Goal: Task Accomplishment & Management: Complete application form

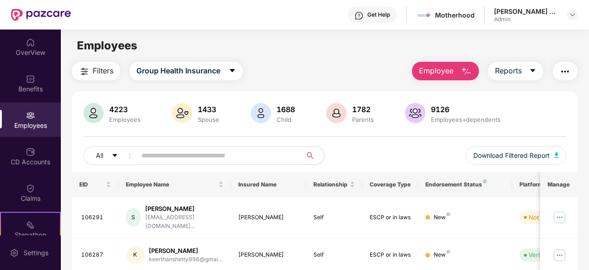
click at [466, 68] on img "button" at bounding box center [466, 71] width 11 height 11
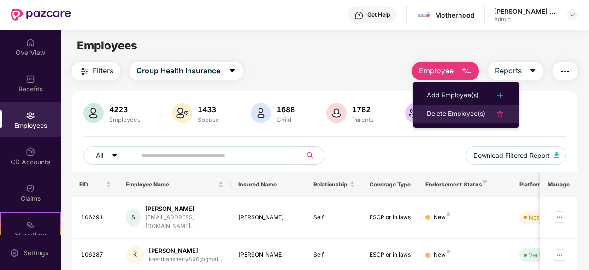
click at [454, 111] on div "Delete Employee(s)" at bounding box center [456, 113] width 59 height 11
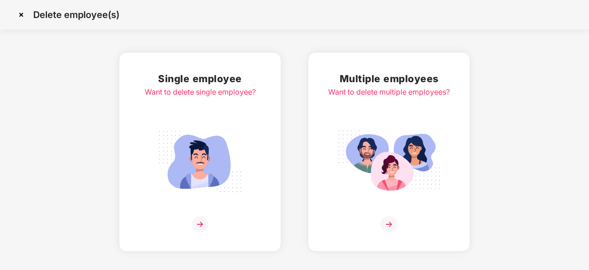
click at [390, 199] on div "Multiple employees Want to delete multiple employees?" at bounding box center [389, 151] width 122 height 161
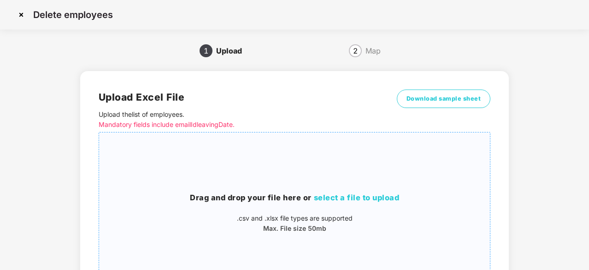
scroll to position [32, 0]
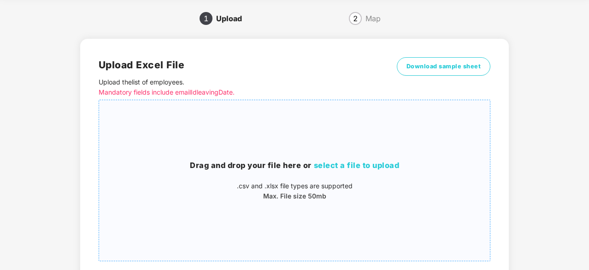
click at [361, 165] on span "select a file to upload" at bounding box center [357, 164] width 86 height 9
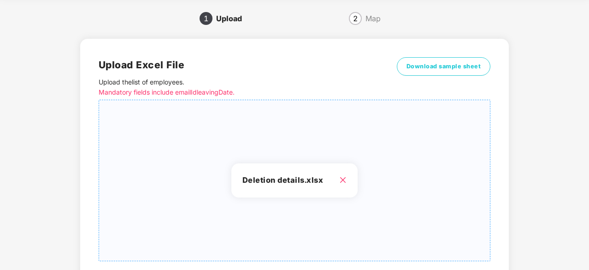
scroll to position [100, 0]
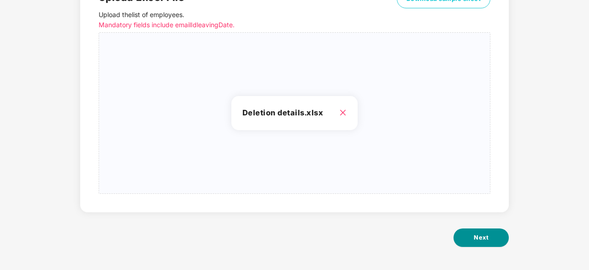
click at [485, 234] on span "Next" at bounding box center [481, 237] width 15 height 9
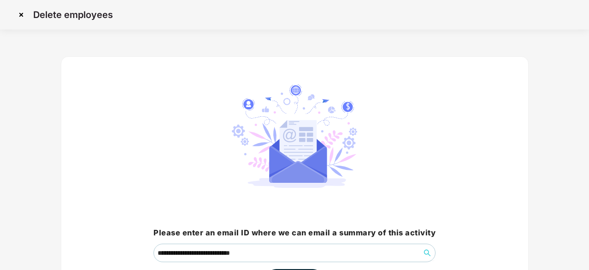
scroll to position [70, 0]
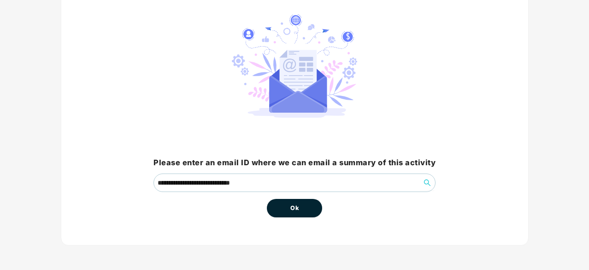
click at [320, 206] on button "Ok" at bounding box center [294, 208] width 55 height 18
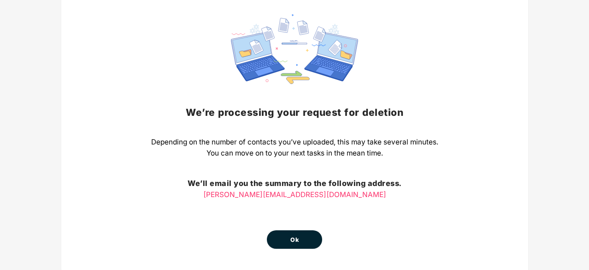
click at [300, 241] on button "Ok" at bounding box center [294, 239] width 55 height 18
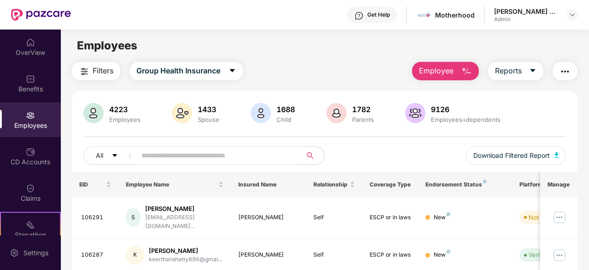
click at [436, 74] on span "Employee" at bounding box center [436, 71] width 35 height 12
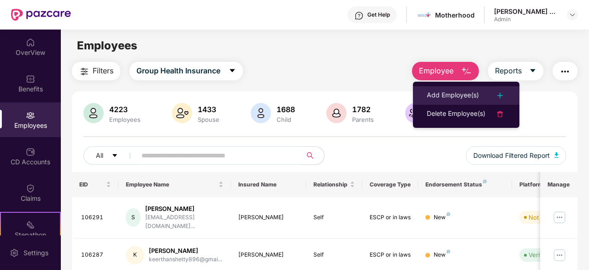
click at [460, 96] on div "Add Employee(s)" at bounding box center [453, 95] width 52 height 11
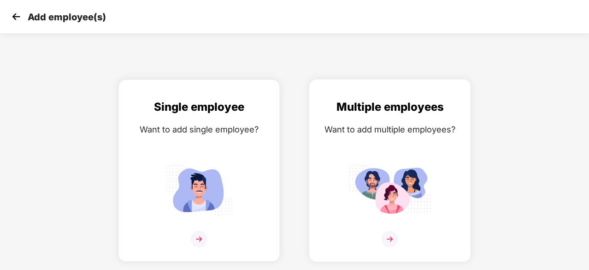
click at [390, 229] on div "Multiple employees Want to add multiple employees?" at bounding box center [390, 178] width 142 height 160
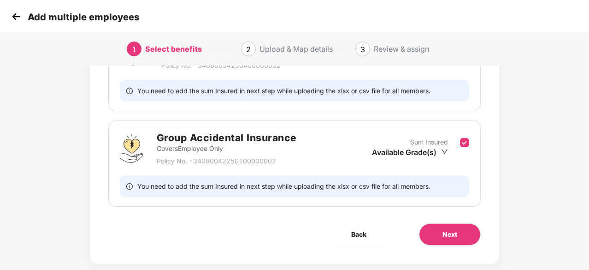
scroll to position [196, 0]
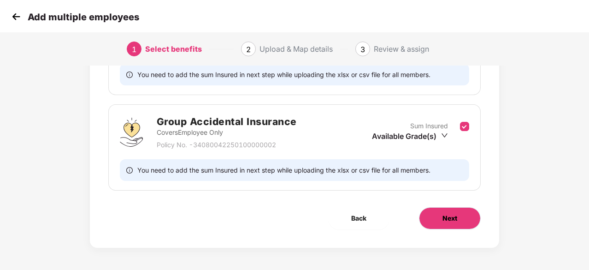
click at [441, 216] on button "Next" at bounding box center [450, 218] width 62 height 22
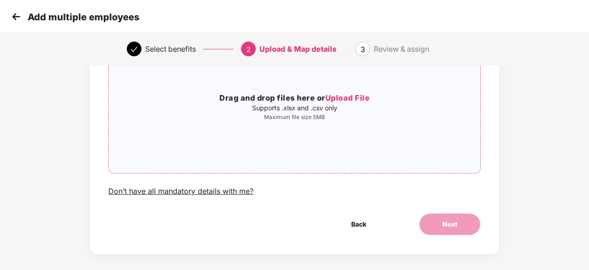
scroll to position [100, 0]
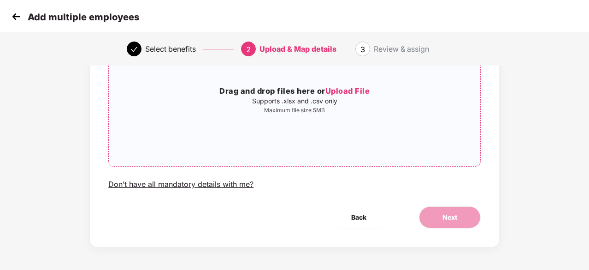
click at [346, 92] on span "Upload File" at bounding box center [347, 90] width 45 height 9
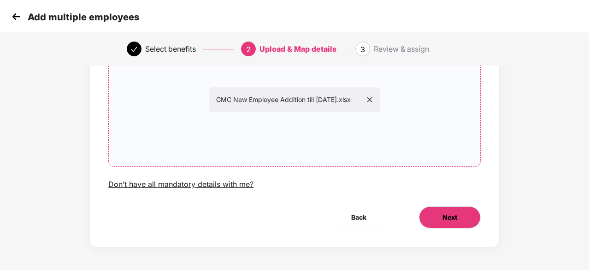
click at [430, 222] on button "Next" at bounding box center [450, 217] width 62 height 22
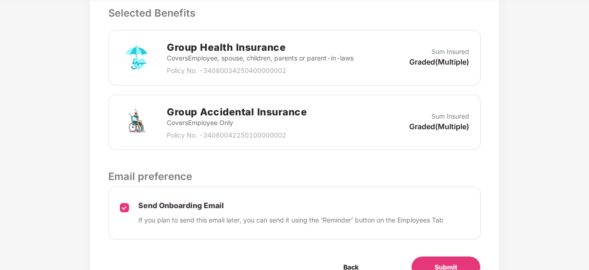
scroll to position [317, 0]
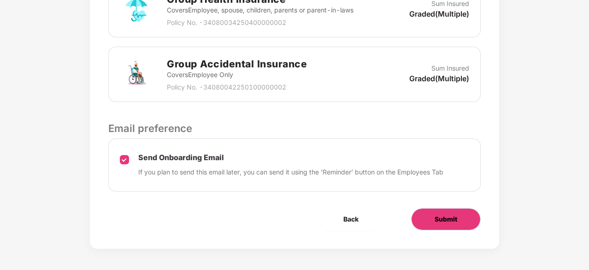
click at [446, 215] on span "Submit" at bounding box center [446, 219] width 23 height 10
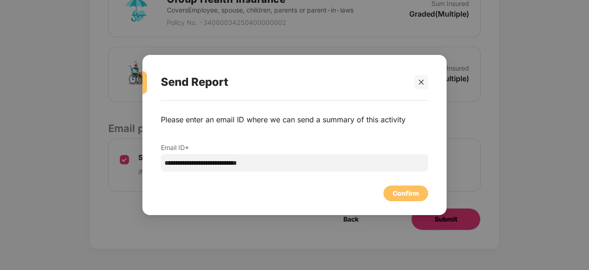
scroll to position [0, 0]
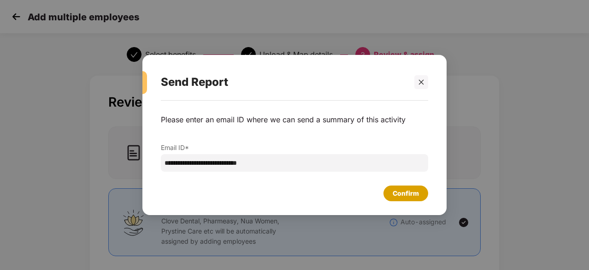
click at [396, 193] on div "Confirm" at bounding box center [406, 193] width 26 height 10
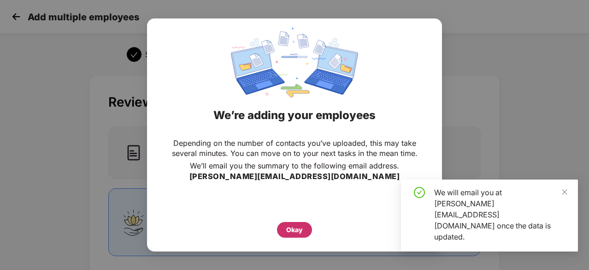
click at [294, 228] on div "Okay" at bounding box center [294, 230] width 17 height 10
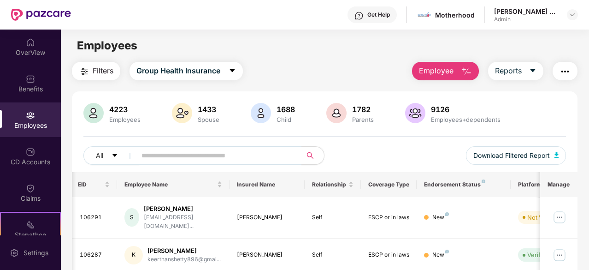
click at [474, 71] on button "Employee" at bounding box center [445, 71] width 67 height 18
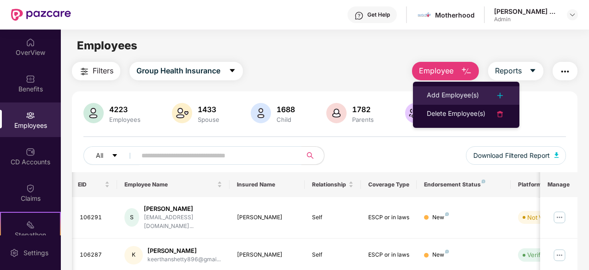
click at [455, 94] on div "Add Employee(s)" at bounding box center [453, 95] width 52 height 11
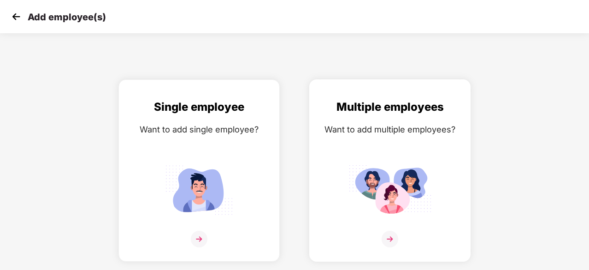
click at [389, 207] on img at bounding box center [390, 190] width 83 height 58
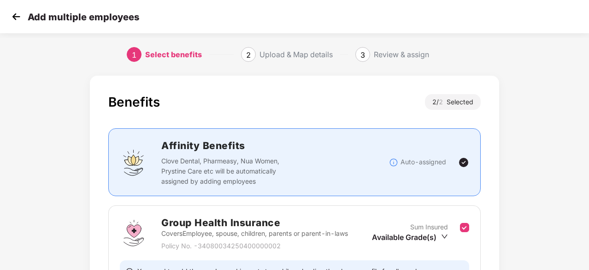
scroll to position [196, 0]
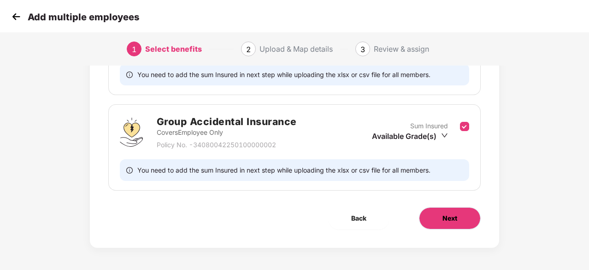
click at [443, 225] on button "Next" at bounding box center [450, 218] width 62 height 22
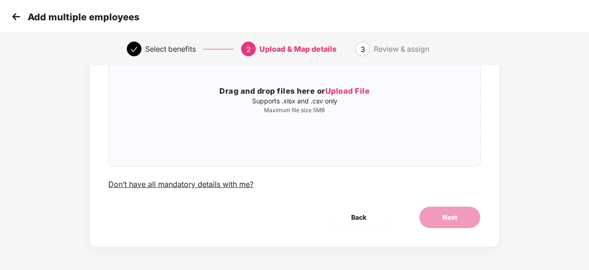
scroll to position [0, 0]
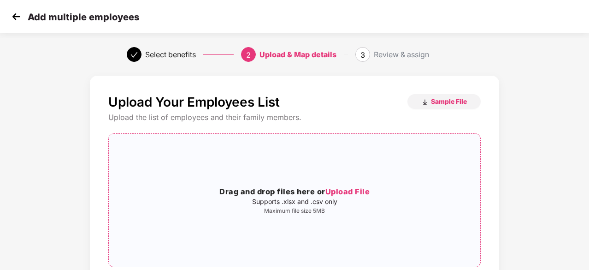
click at [346, 188] on span "Upload File" at bounding box center [347, 191] width 45 height 9
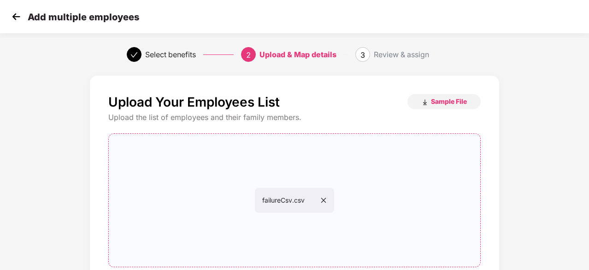
scroll to position [100, 0]
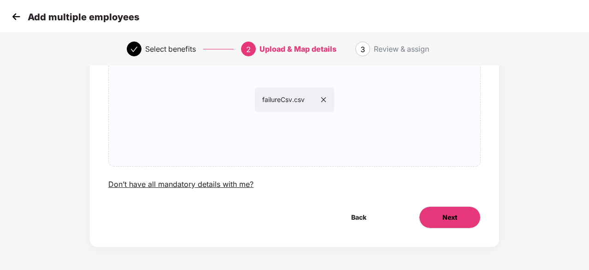
click at [443, 208] on button "Next" at bounding box center [450, 217] width 62 height 22
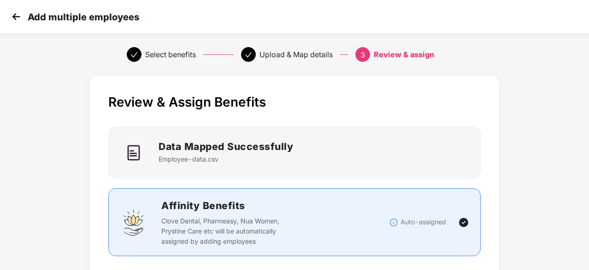
scroll to position [317, 0]
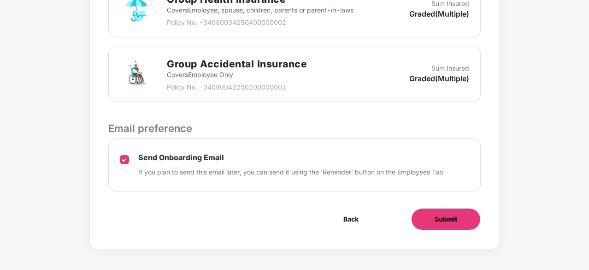
click at [449, 221] on span "Submit" at bounding box center [446, 219] width 23 height 10
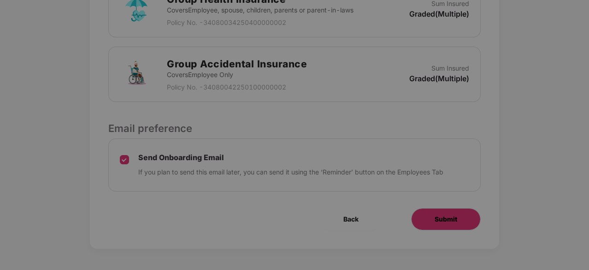
scroll to position [0, 0]
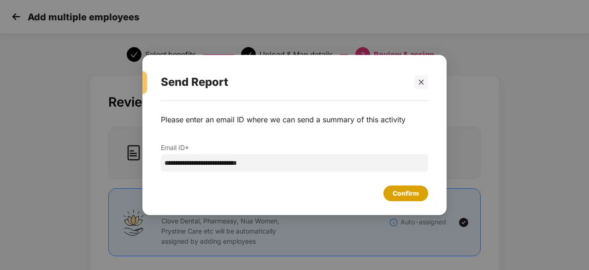
click at [396, 190] on div "Confirm" at bounding box center [406, 193] width 26 height 10
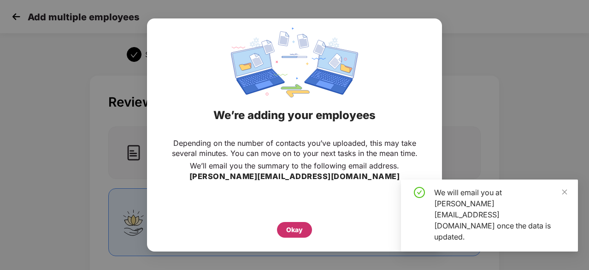
click at [285, 228] on div "Okay" at bounding box center [294, 230] width 35 height 16
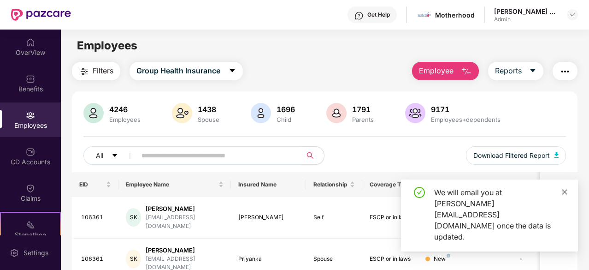
click at [566, 195] on icon "close" at bounding box center [565, 192] width 6 height 6
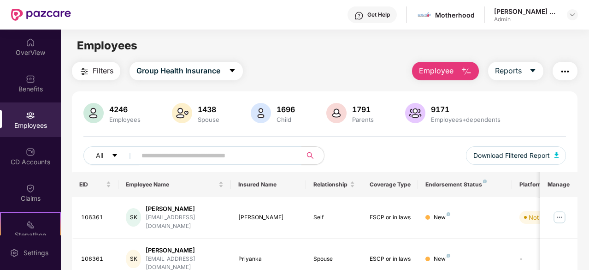
click at [458, 68] on button "Employee" at bounding box center [445, 71] width 67 height 18
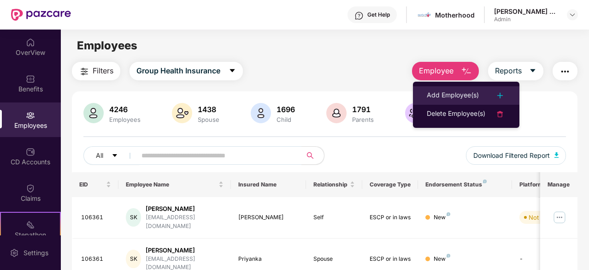
click at [461, 88] on li "Add Employee(s)" at bounding box center [466, 95] width 106 height 18
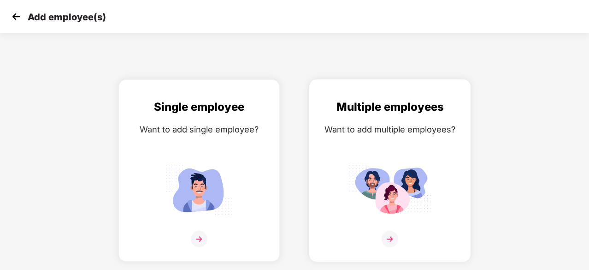
click at [363, 199] on img at bounding box center [390, 190] width 83 height 58
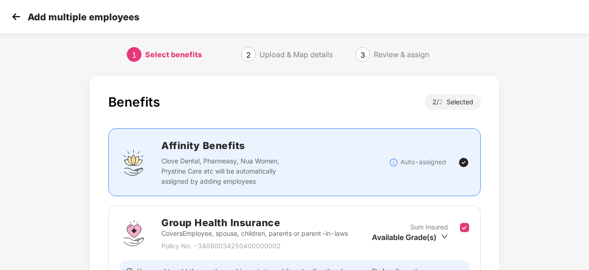
scroll to position [196, 0]
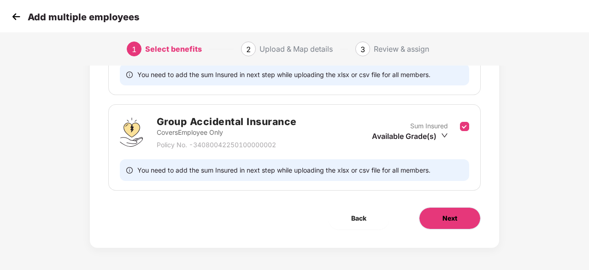
click at [443, 215] on span "Next" at bounding box center [450, 218] width 15 height 10
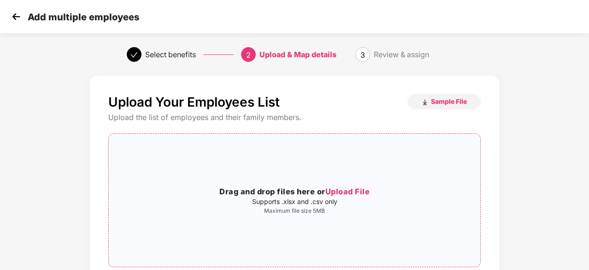
click at [352, 187] on span "Upload File" at bounding box center [347, 191] width 45 height 9
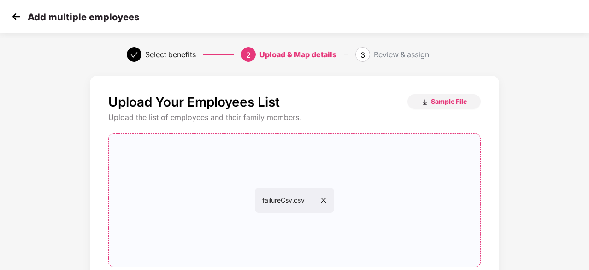
scroll to position [100, 0]
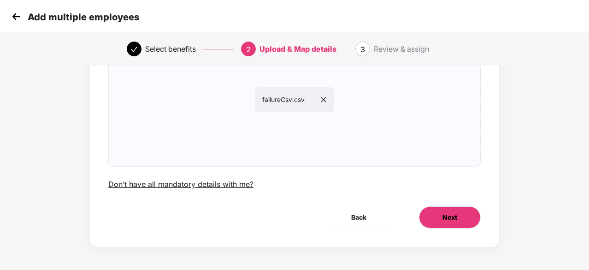
click at [443, 217] on span "Next" at bounding box center [450, 217] width 15 height 10
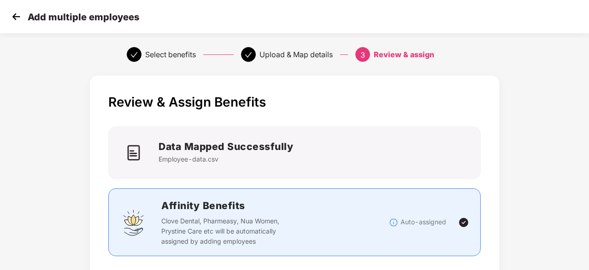
scroll to position [317, 0]
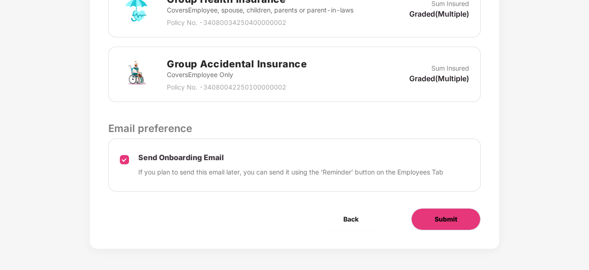
click at [454, 219] on span "Submit" at bounding box center [446, 219] width 23 height 10
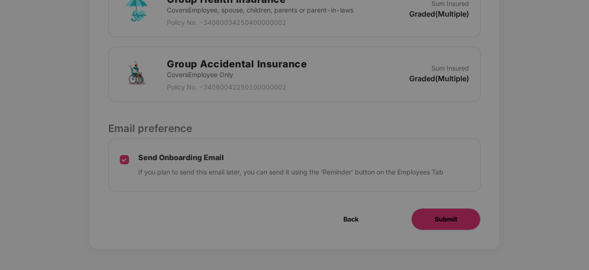
scroll to position [0, 0]
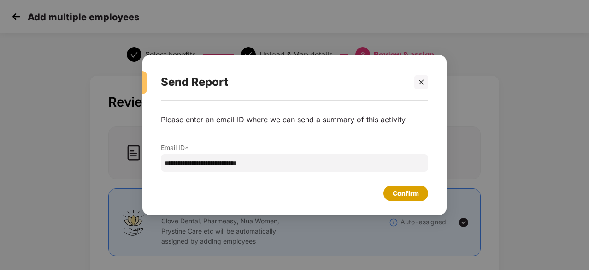
click at [415, 198] on div "Confirm" at bounding box center [406, 193] width 26 height 10
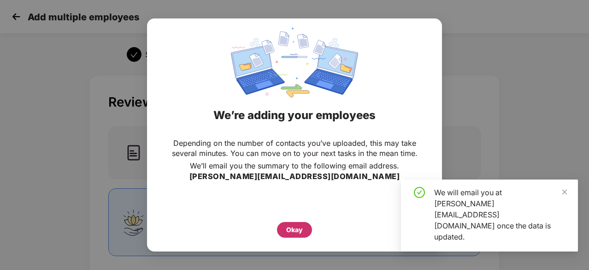
click at [300, 229] on div "Okay" at bounding box center [294, 230] width 17 height 10
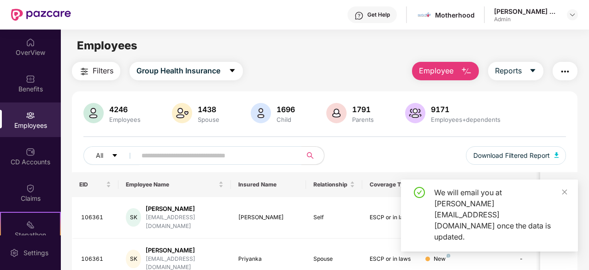
click at [561, 215] on div "We will email you at [PERSON_NAME][EMAIL_ADDRESS][DOMAIN_NAME] once the data is…" at bounding box center [500, 214] width 133 height 55
click at [566, 195] on icon "close" at bounding box center [565, 192] width 6 height 6
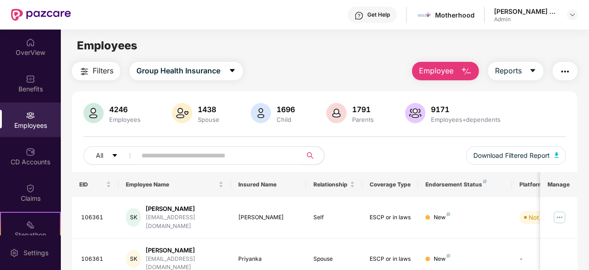
click at [461, 66] on button "Employee" at bounding box center [445, 71] width 67 height 18
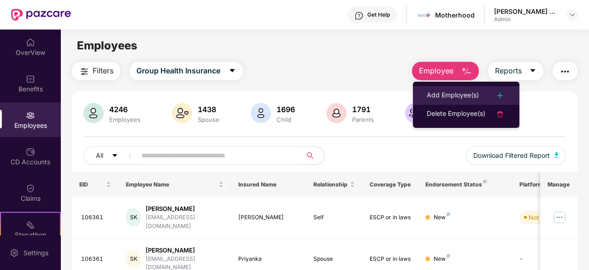
click at [456, 90] on div "Add Employee(s)" at bounding box center [453, 95] width 52 height 11
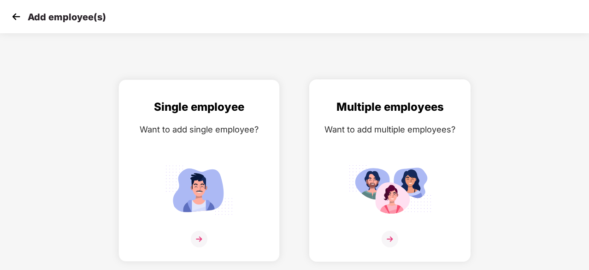
click at [396, 162] on img at bounding box center [390, 190] width 83 height 58
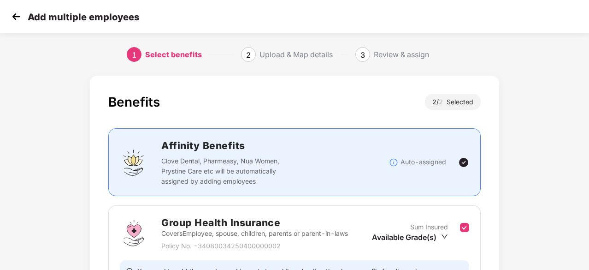
scroll to position [196, 0]
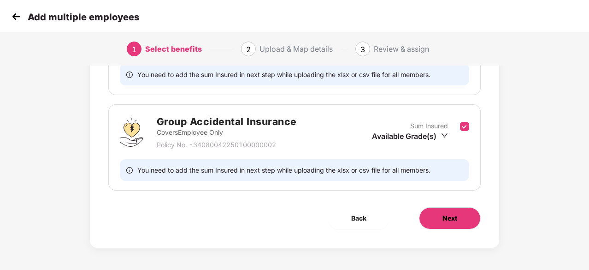
click at [471, 220] on button "Next" at bounding box center [450, 218] width 62 height 22
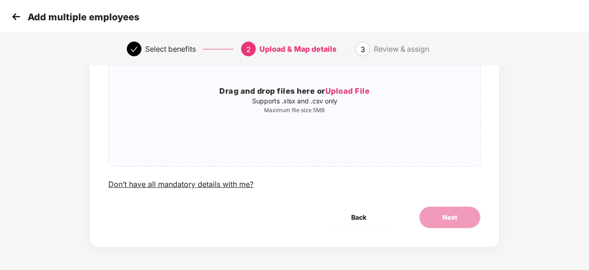
scroll to position [0, 0]
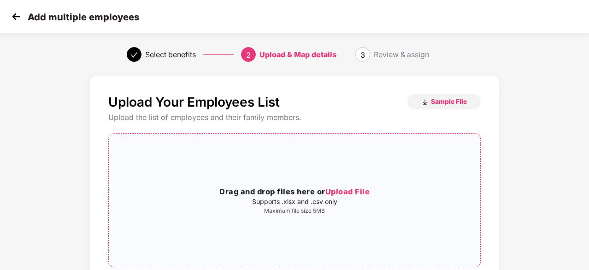
click at [362, 190] on span "Upload File" at bounding box center [347, 191] width 45 height 9
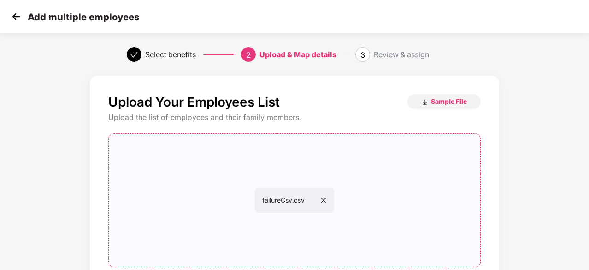
scroll to position [100, 0]
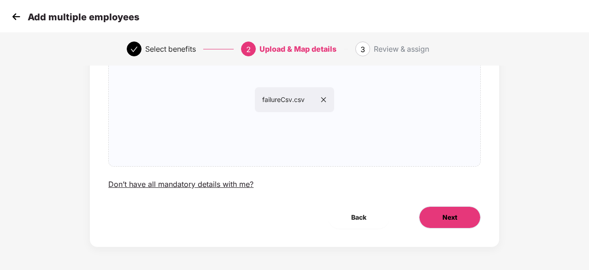
click at [452, 214] on span "Next" at bounding box center [450, 217] width 15 height 10
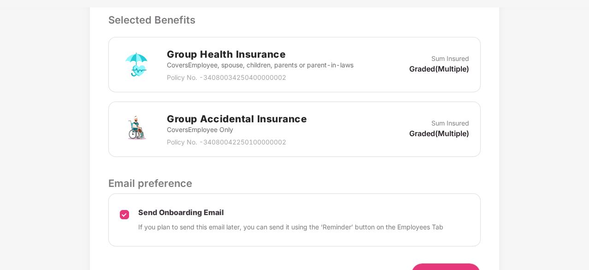
scroll to position [317, 0]
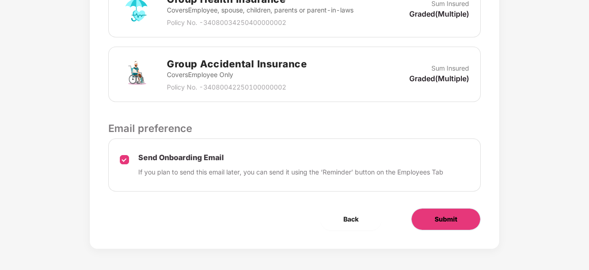
click at [450, 221] on span "Submit" at bounding box center [446, 219] width 23 height 10
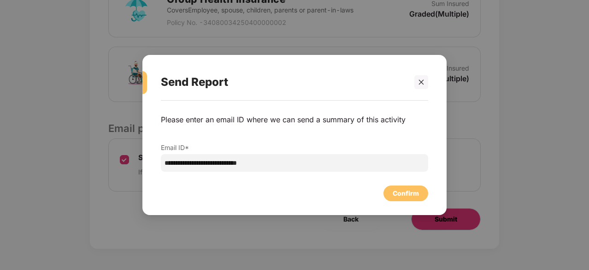
scroll to position [0, 0]
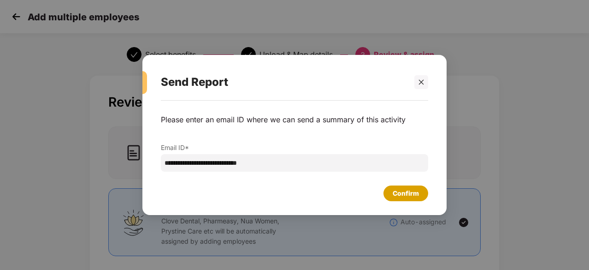
click at [401, 193] on div "Confirm" at bounding box center [406, 193] width 26 height 10
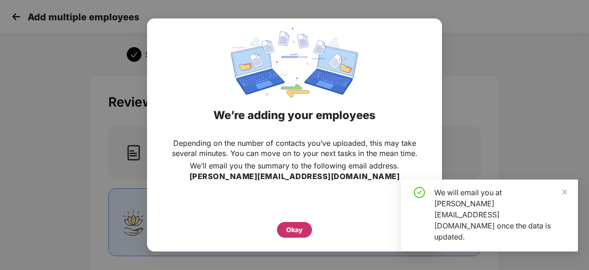
click at [301, 231] on div "Okay" at bounding box center [294, 230] width 17 height 10
